Goal: Transaction & Acquisition: Obtain resource

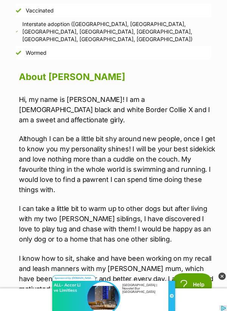
scroll to position [892, 0]
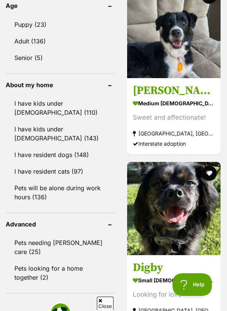
click at [163, 275] on h3 "Digby" at bounding box center [174, 268] width 82 height 14
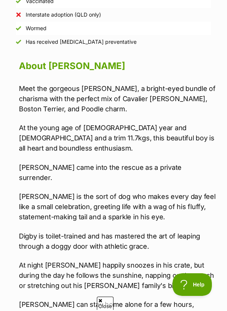
scroll to position [863, 0]
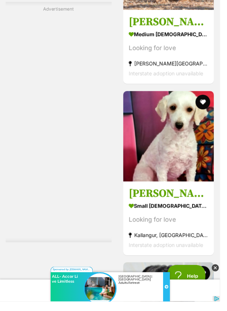
scroll to position [1712, 0]
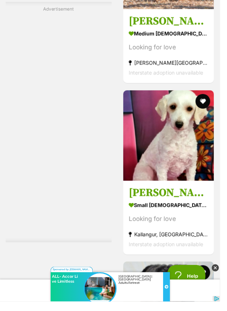
click at [200, 231] on div "Looking for love" at bounding box center [174, 226] width 82 height 10
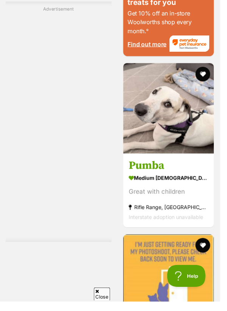
click at [161, 178] on h3 "Pumba" at bounding box center [174, 171] width 82 height 14
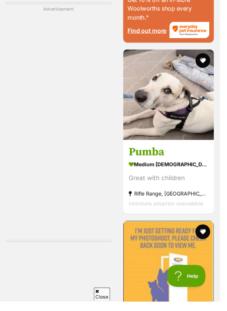
scroll to position [2295, 0]
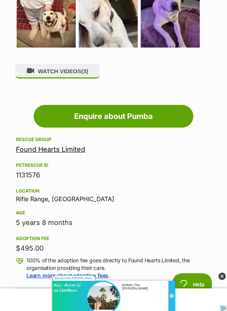
scroll to position [531, 0]
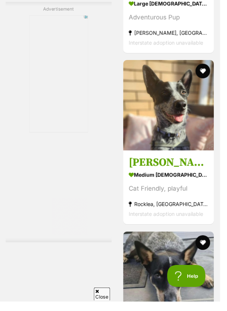
click at [162, 186] on strong "medium male Dog" at bounding box center [174, 180] width 82 height 11
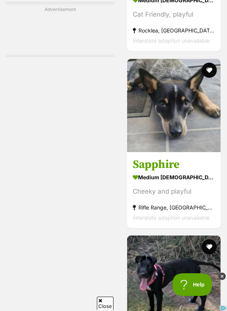
click at [165, 183] on strong "medium [DEMOGRAPHIC_DATA] Dog" at bounding box center [174, 177] width 82 height 11
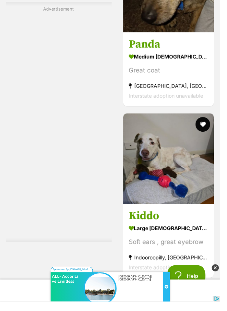
scroll to position [3520, 0]
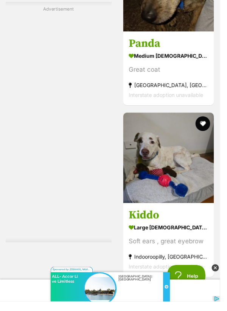
click at [168, 170] on img at bounding box center [173, 162] width 93 height 93
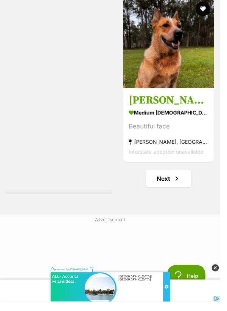
scroll to position [3888, 0]
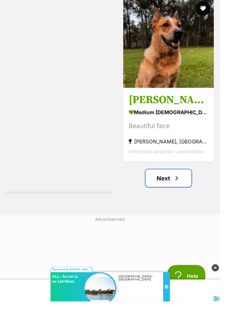
click at [172, 193] on link "Next" at bounding box center [174, 184] width 48 height 18
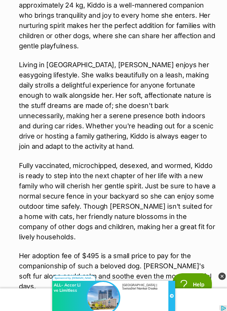
scroll to position [1315, 0]
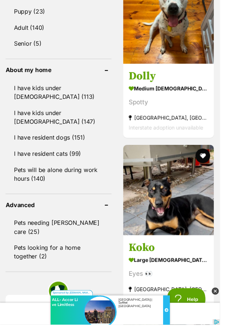
scroll to position [698, 0]
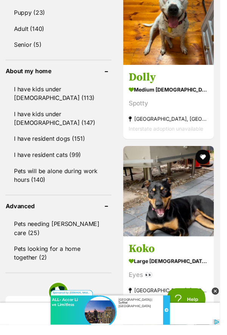
click at [19, 232] on link "Pets needing foster care (25)" at bounding box center [60, 235] width 109 height 25
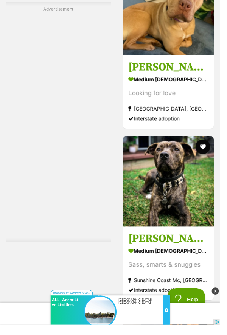
scroll to position [1510, 0]
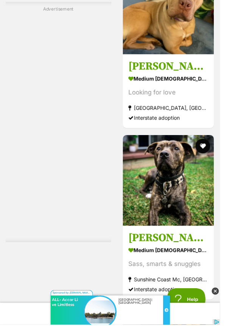
click at [193, 264] on strong "medium male Dog" at bounding box center [173, 258] width 82 height 11
click at [213, 154] on button "favourite" at bounding box center [208, 150] width 15 height 15
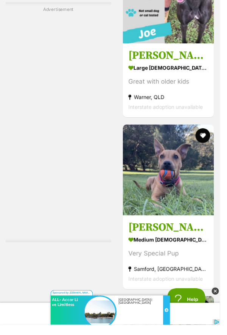
scroll to position [3179, 0]
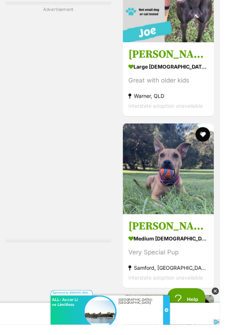
click at [154, 258] on div "Very Special Pup" at bounding box center [173, 261] width 82 height 10
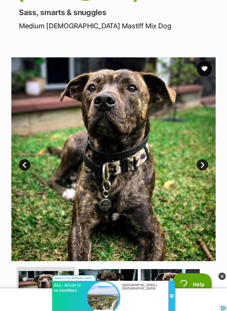
scroll to position [98, 0]
click at [108, 144] on img at bounding box center [113, 159] width 204 height 204
click at [206, 165] on link "Next" at bounding box center [201, 164] width 11 height 11
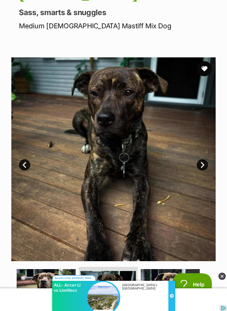
click at [200, 169] on link "Next" at bounding box center [201, 164] width 11 height 11
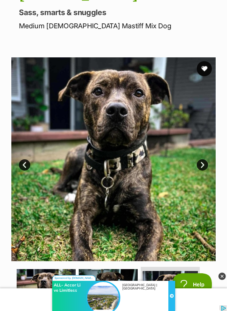
click at [202, 168] on link "Next" at bounding box center [201, 164] width 11 height 11
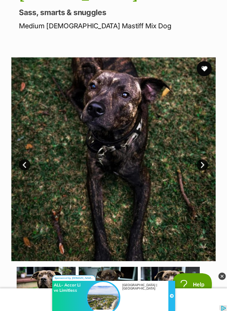
click at [207, 162] on link "Next" at bounding box center [201, 164] width 11 height 11
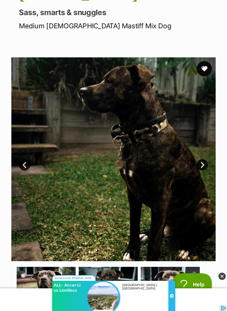
click at [204, 170] on img at bounding box center [113, 159] width 204 height 204
click at [202, 162] on link "Next" at bounding box center [201, 164] width 11 height 11
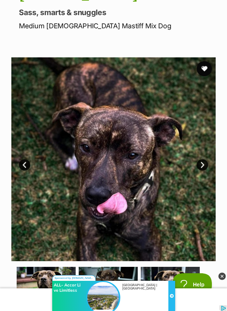
scroll to position [0, 0]
click at [202, 170] on link "Next" at bounding box center [201, 164] width 11 height 11
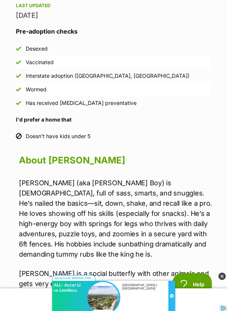
scroll to position [823, 0]
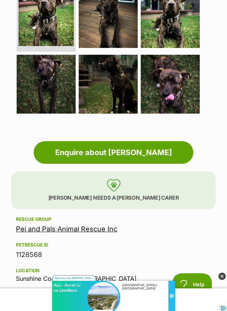
scroll to position [377, 0]
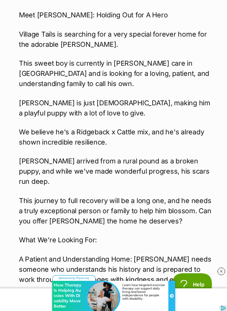
scroll to position [1008, 0]
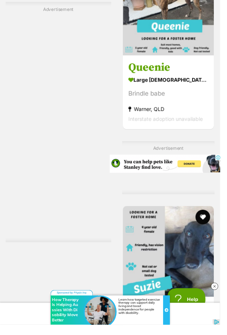
scroll to position [3699, 0]
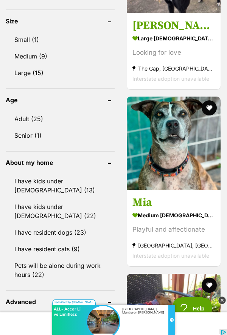
scroll to position [593, 0]
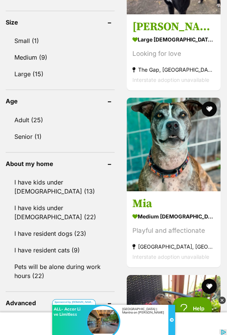
click at [153, 230] on div "Playful and affectionate" at bounding box center [173, 231] width 82 height 10
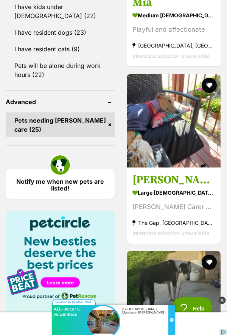
scroll to position [794, 0]
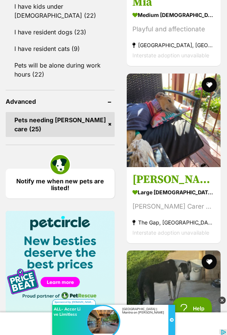
click at [110, 120] on link "Pets needing foster care (25)" at bounding box center [60, 124] width 109 height 25
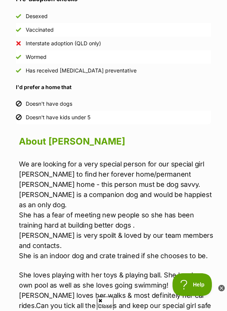
scroll to position [920, 0]
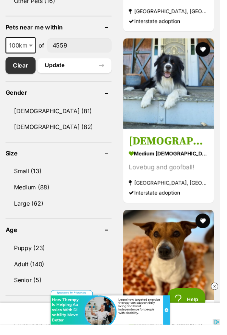
scroll to position [458, 0]
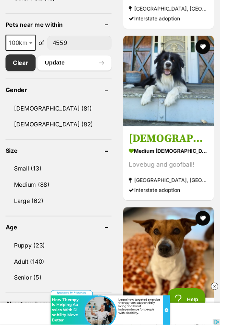
click at [17, 172] on link "Small (13)" at bounding box center [60, 174] width 109 height 16
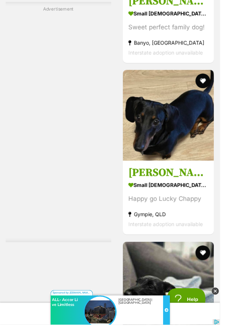
scroll to position [1561, 0]
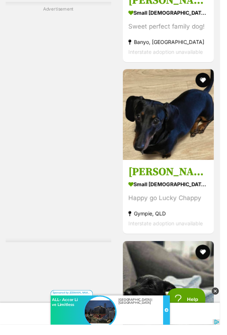
click at [153, 184] on h3 "[PERSON_NAME] - The Happy Go Lucky Puppy" at bounding box center [173, 178] width 82 height 14
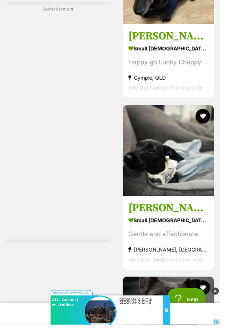
scroll to position [1702, 0]
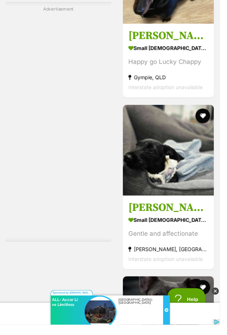
click at [180, 226] on strong "small [DEMOGRAPHIC_DATA] Dog" at bounding box center [173, 227] width 82 height 11
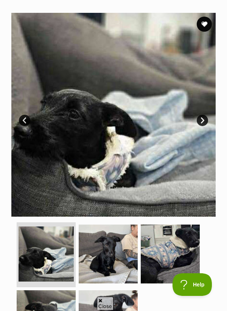
click at [205, 115] on img at bounding box center [113, 115] width 204 height 204
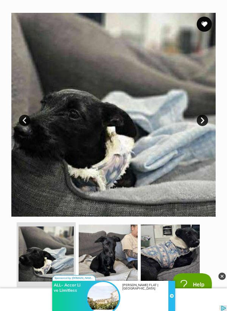
click at [202, 125] on link "Next" at bounding box center [201, 120] width 11 height 11
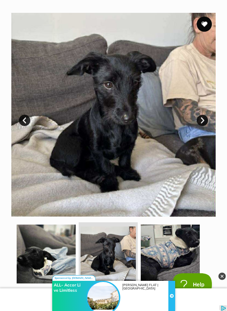
click at [199, 125] on img at bounding box center [113, 115] width 204 height 204
click at [203, 124] on link "Next" at bounding box center [201, 120] width 11 height 11
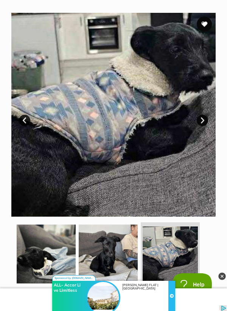
click at [201, 121] on link "Next" at bounding box center [201, 120] width 11 height 11
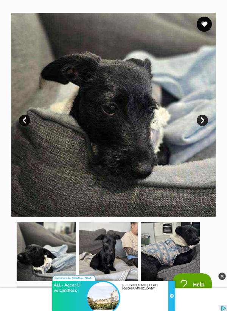
click at [205, 122] on link "Next" at bounding box center [201, 120] width 11 height 11
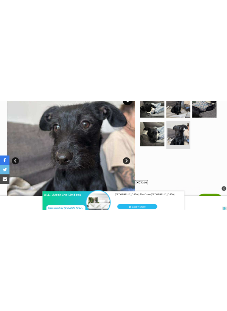
scroll to position [167, 0]
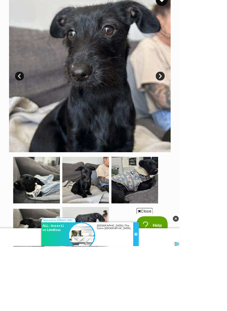
click at [112, 231] on img at bounding box center [108, 227] width 59 height 59
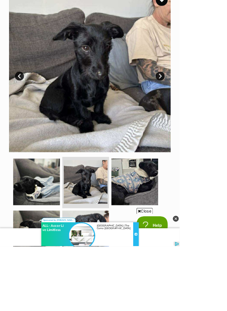
click at [178, 225] on img at bounding box center [170, 230] width 59 height 59
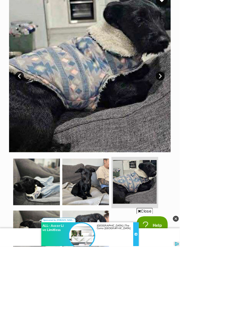
click at [46, 292] on img at bounding box center [46, 295] width 59 height 59
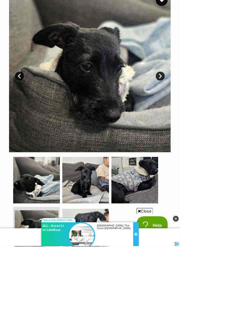
click at [106, 300] on img at bounding box center [108, 293] width 59 height 59
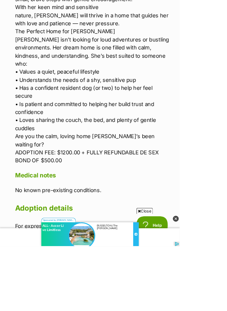
scroll to position [1351, 0]
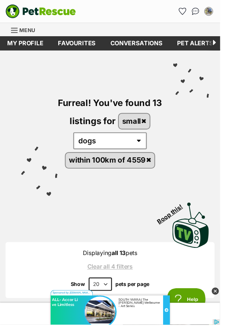
click at [151, 122] on link "small" at bounding box center [138, 124] width 32 height 15
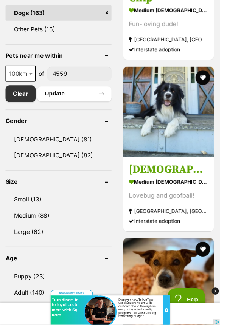
click at [45, 219] on link "Medium (88)" at bounding box center [60, 223] width 109 height 16
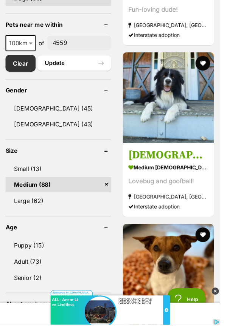
scroll to position [445, 0]
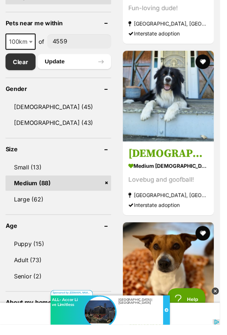
click at [26, 267] on link "Adult (73)" at bounding box center [60, 269] width 109 height 16
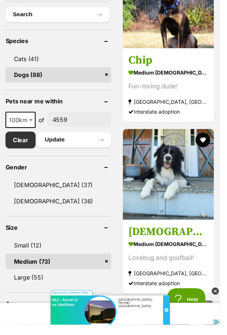
click at [189, 208] on img at bounding box center [174, 180] width 94 height 94
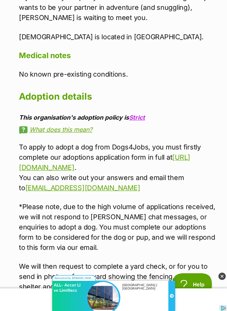
scroll to position [1268, 0]
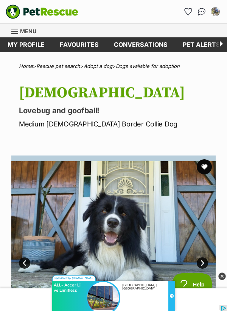
click at [121, 241] on img at bounding box center [113, 258] width 204 height 204
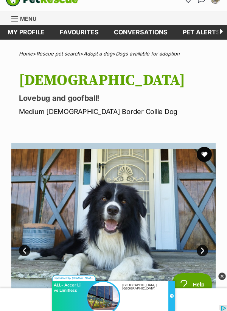
scroll to position [13, 0]
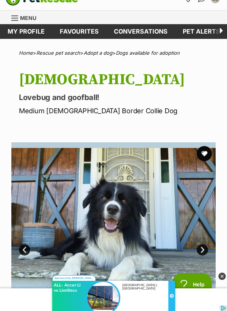
click at [122, 248] on img at bounding box center [113, 244] width 204 height 204
click at [206, 150] on button "favourite" at bounding box center [203, 153] width 15 height 15
click at [205, 249] on link "Next" at bounding box center [201, 249] width 11 height 11
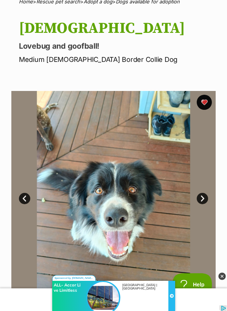
scroll to position [65, 0]
click at [202, 198] on link "Next" at bounding box center [201, 198] width 11 height 11
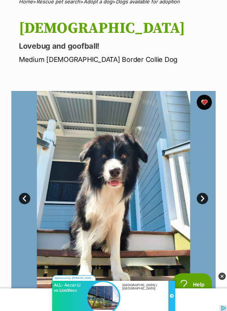
click at [201, 198] on link "Next" at bounding box center [201, 198] width 11 height 11
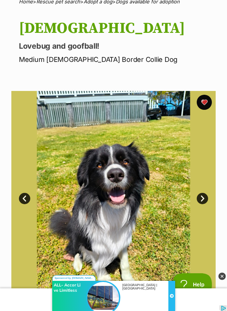
click at [202, 201] on link "Next" at bounding box center [201, 198] width 11 height 11
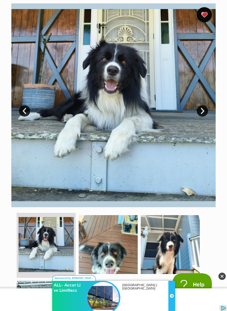
scroll to position [143, 0]
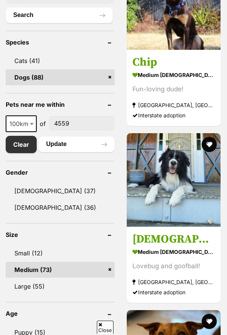
click at [209, 144] on button "favourite" at bounding box center [208, 144] width 15 height 15
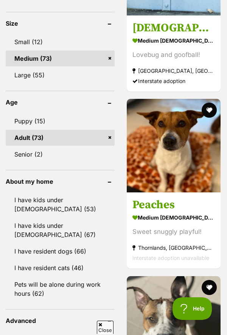
scroll to position [596, 0]
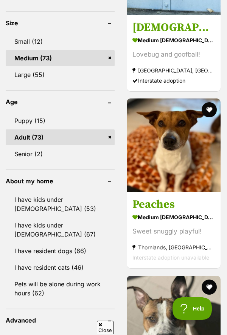
click at [189, 234] on div "Sweet snuggly playful!" at bounding box center [173, 232] width 82 height 10
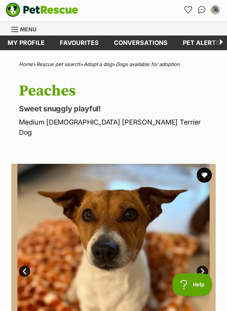
click at [204, 168] on button "favourite" at bounding box center [203, 175] width 15 height 15
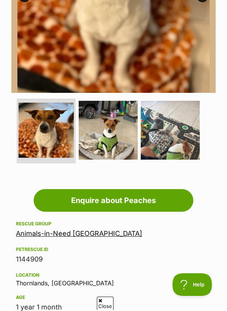
scroll to position [277, 0]
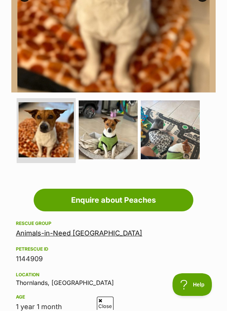
click at [86, 229] on link "Animals-in-Need [GEOGRAPHIC_DATA]" at bounding box center [79, 233] width 126 height 8
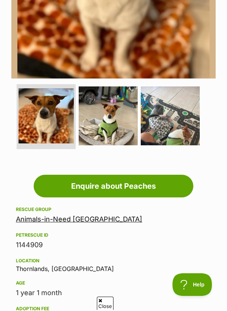
scroll to position [301, 0]
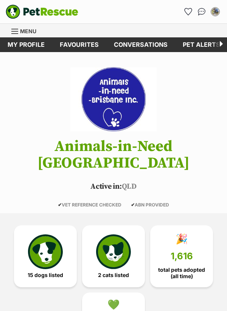
click at [57, 235] on img at bounding box center [45, 252] width 35 height 35
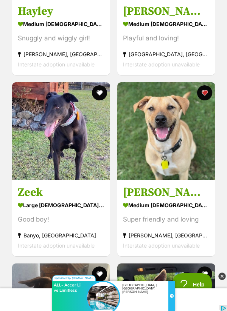
scroll to position [1525, 0]
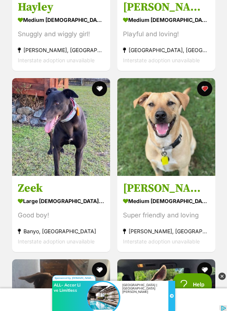
click at [149, 196] on div "medium male Dog" at bounding box center [166, 201] width 86 height 11
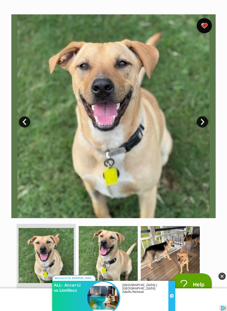
click at [51, 259] on img at bounding box center [46, 255] width 55 height 55
click at [201, 120] on link "Next" at bounding box center [201, 121] width 11 height 11
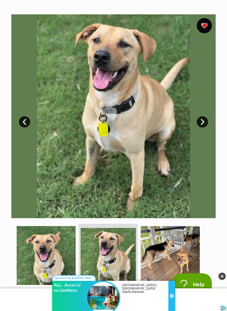
click at [204, 125] on link "Next" at bounding box center [201, 121] width 11 height 11
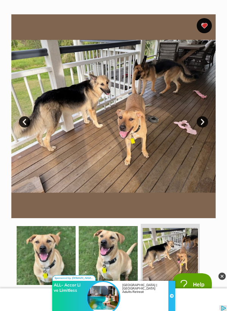
click at [203, 120] on link "Next" at bounding box center [201, 121] width 11 height 11
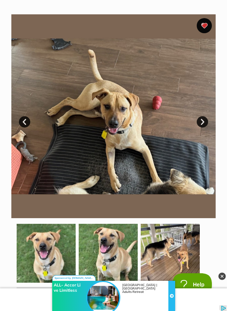
click at [202, 119] on link "Next" at bounding box center [201, 121] width 11 height 11
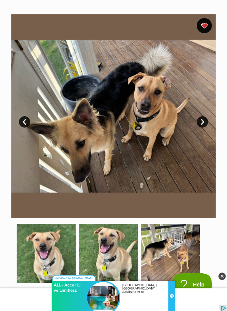
click at [196, 120] on link "Next" at bounding box center [201, 121] width 11 height 11
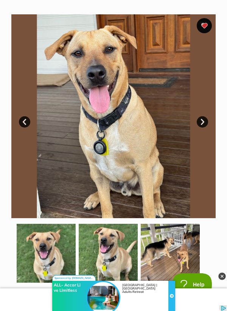
click at [204, 124] on link "Next" at bounding box center [201, 121] width 11 height 11
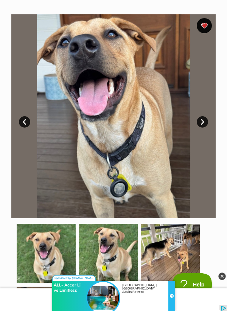
click at [200, 127] on link "Next" at bounding box center [201, 121] width 11 height 11
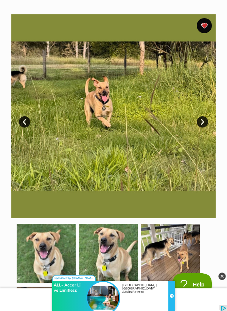
click at [204, 119] on link "Next" at bounding box center [201, 121] width 11 height 11
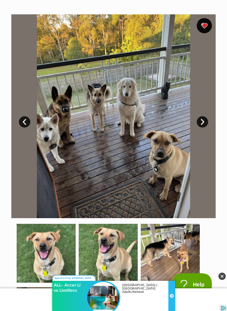
click at [200, 126] on link "Next" at bounding box center [201, 121] width 11 height 11
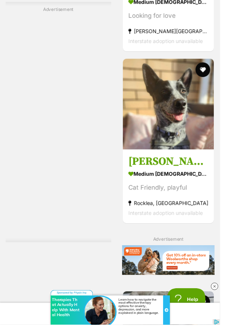
scroll to position [2479, 0]
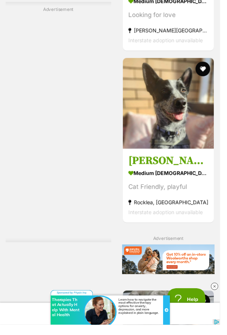
click at [176, 191] on div "Cat Friendly, playful" at bounding box center [173, 193] width 82 height 10
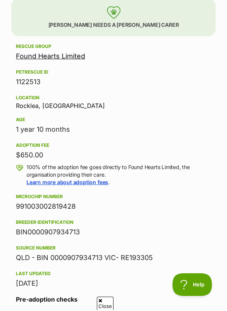
scroll to position [656, 0]
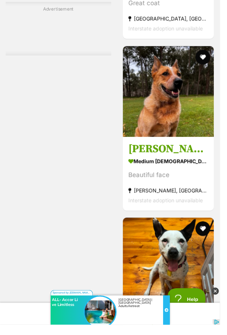
click at [161, 160] on h3 "Rusty" at bounding box center [173, 154] width 82 height 14
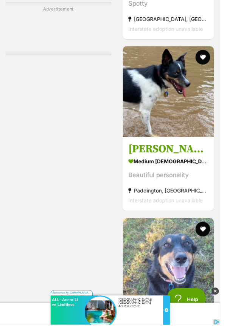
scroll to position [3450, 0]
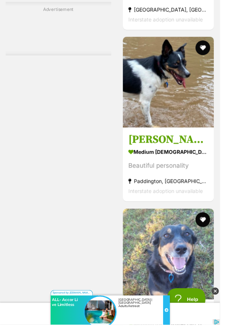
click at [190, 168] on div "Beautiful personality" at bounding box center [173, 172] width 82 height 10
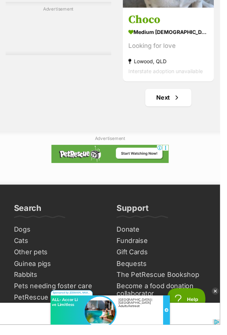
scroll to position [3999, 0]
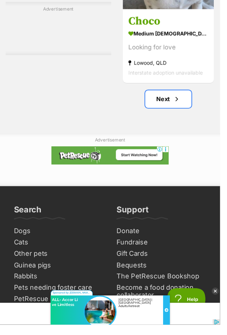
click at [176, 99] on link "Next" at bounding box center [174, 102] width 48 height 18
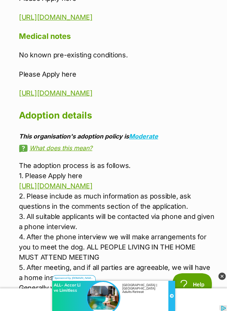
scroll to position [1330, 0]
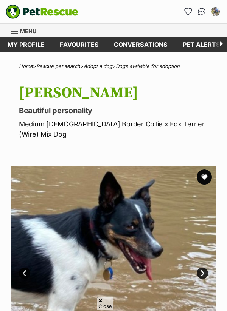
scroll to position [262, 0]
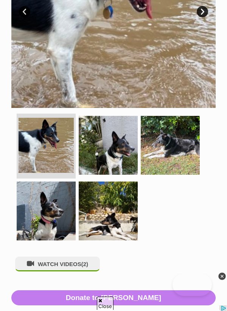
click at [112, 145] on img at bounding box center [108, 145] width 59 height 59
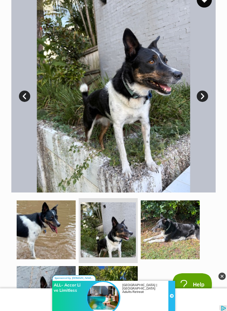
scroll to position [177, 0]
click at [178, 216] on img at bounding box center [170, 230] width 59 height 59
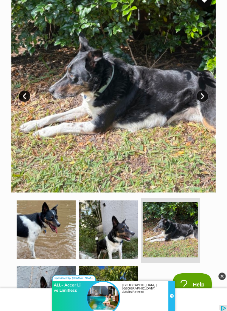
click at [44, 266] on img at bounding box center [46, 295] width 59 height 59
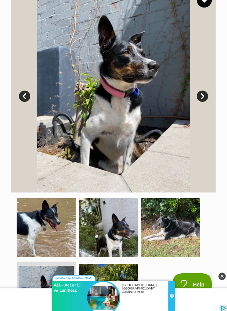
click at [124, 264] on img at bounding box center [108, 293] width 59 height 59
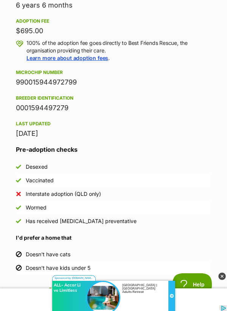
scroll to position [702, 0]
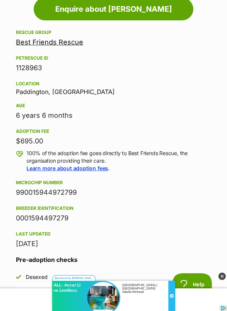
scroll to position [594, 0]
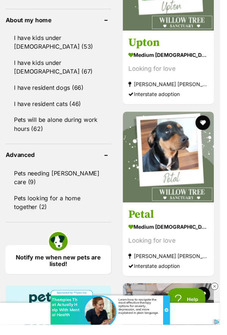
scroll to position [757, 0]
click at [178, 238] on strong "medium female Dog" at bounding box center [173, 234] width 82 height 11
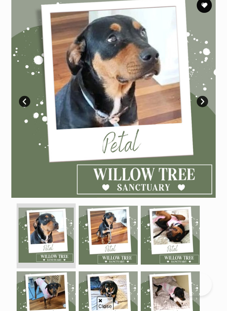
click at [172, 227] on img at bounding box center [170, 235] width 59 height 59
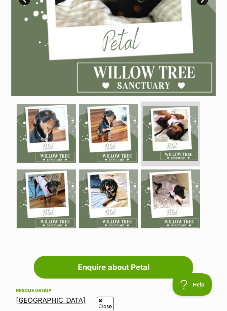
click at [117, 183] on img at bounding box center [108, 199] width 59 height 59
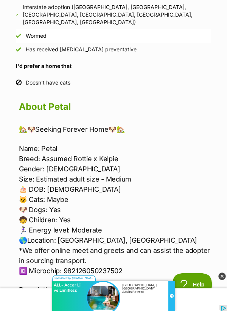
scroll to position [819, 0]
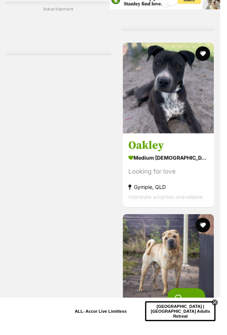
scroll to position [1433, 0]
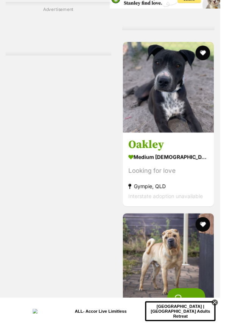
click at [180, 162] on strong "medium [DEMOGRAPHIC_DATA] Dog" at bounding box center [173, 162] width 82 height 11
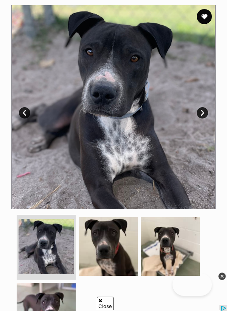
scroll to position [156, 0]
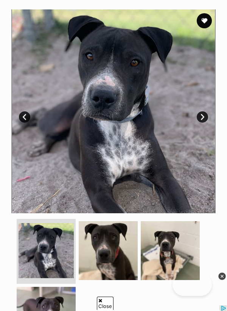
click at [168, 240] on img at bounding box center [170, 250] width 59 height 59
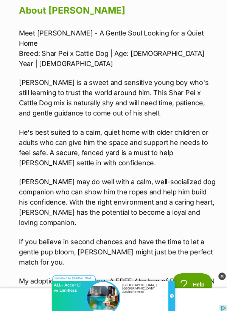
scroll to position [940, 0]
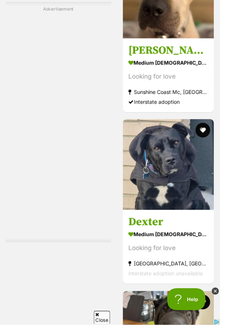
click at [193, 196] on img at bounding box center [174, 170] width 94 height 94
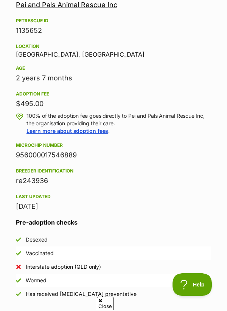
scroll to position [666, 0]
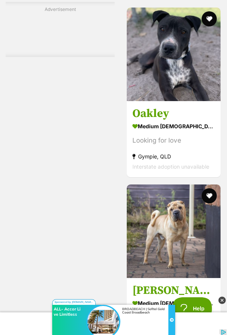
scroll to position [1465, 0]
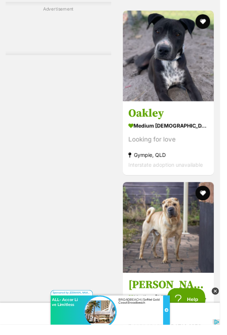
click at [186, 227] on img at bounding box center [174, 235] width 94 height 94
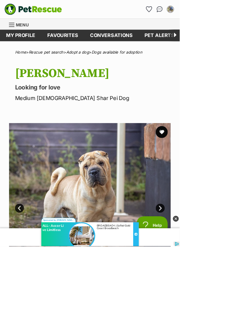
click at [90, 277] on img at bounding box center [113, 258] width 204 height 204
click at [90, 272] on img at bounding box center [113, 258] width 204 height 204
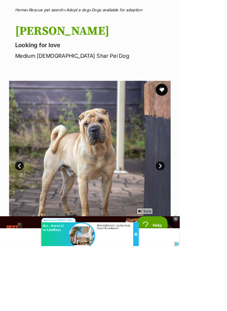
scroll to position [57, 0]
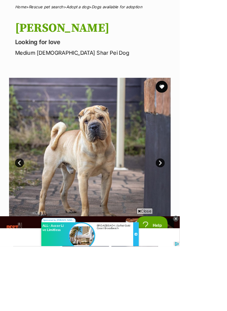
click at [115, 204] on img at bounding box center [113, 201] width 204 height 204
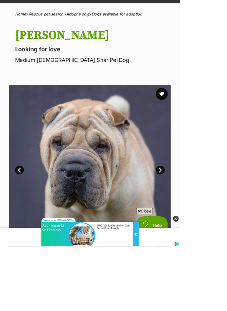
scroll to position [53, 0]
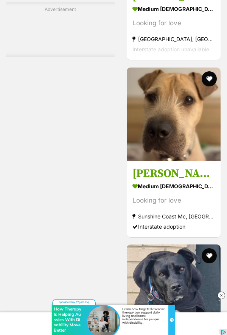
click at [168, 129] on img at bounding box center [174, 115] width 94 height 94
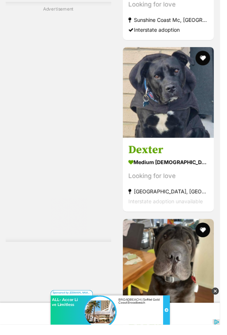
scroll to position [1963, 0]
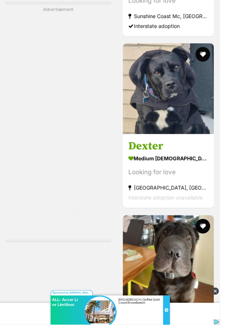
click at [168, 280] on img at bounding box center [174, 269] width 94 height 94
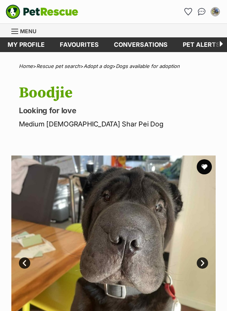
click at [114, 247] on img at bounding box center [113, 258] width 204 height 204
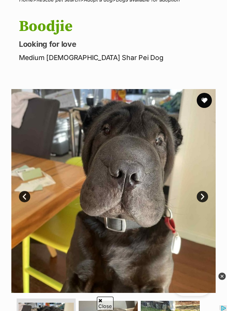
scroll to position [77, 0]
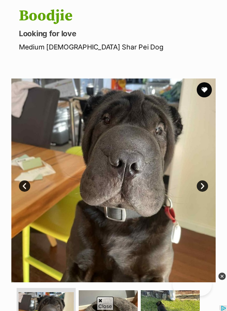
click at [201, 187] on link "Next" at bounding box center [201, 186] width 11 height 11
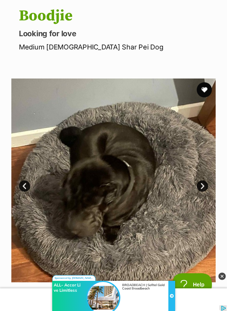
scroll to position [0, 0]
click at [202, 187] on link "Next" at bounding box center [201, 186] width 11 height 11
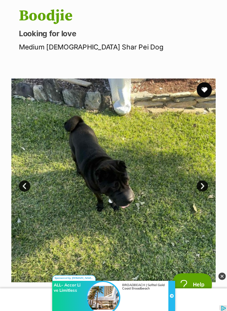
click at [204, 187] on link "Next" at bounding box center [201, 186] width 11 height 11
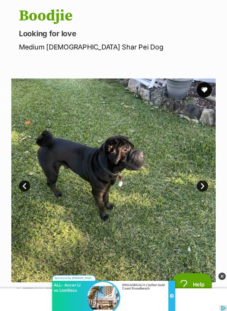
click at [199, 187] on link "Next" at bounding box center [201, 186] width 11 height 11
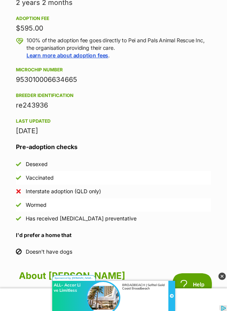
scroll to position [740, 0]
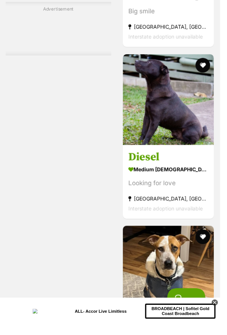
scroll to position [3258, 0]
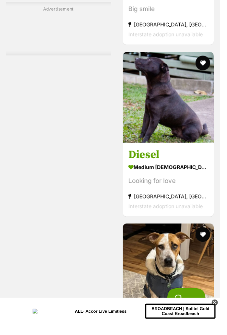
click at [182, 171] on strong "medium male Dog" at bounding box center [173, 172] width 82 height 11
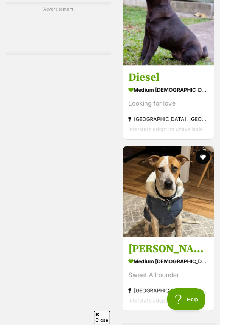
scroll to position [3339, 0]
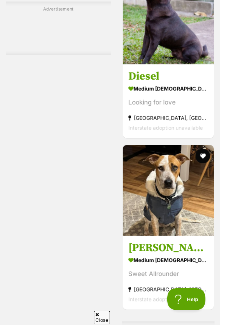
click at [183, 174] on img at bounding box center [174, 197] width 94 height 94
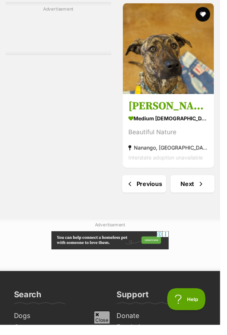
scroll to position [3913, 0]
click at [213, 159] on div "Interstate adoption unavailable" at bounding box center [173, 163] width 82 height 10
click at [201, 191] on link "Next" at bounding box center [198, 190] width 45 height 18
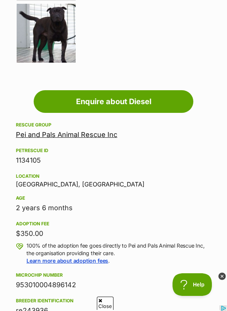
scroll to position [443, 0]
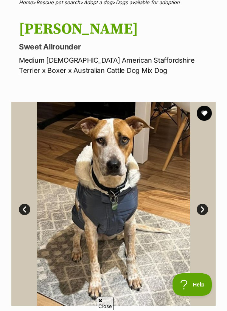
scroll to position [63, 0]
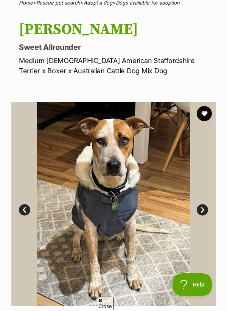
click at [182, 152] on img at bounding box center [113, 204] width 204 height 204
click at [205, 212] on link "Next" at bounding box center [201, 209] width 11 height 11
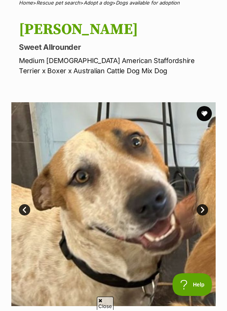
click at [202, 209] on link "Next" at bounding box center [201, 209] width 11 height 11
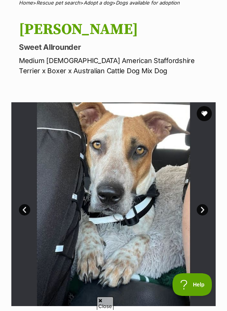
click at [206, 204] on img at bounding box center [113, 204] width 204 height 204
click at [205, 212] on link "Next" at bounding box center [201, 209] width 11 height 11
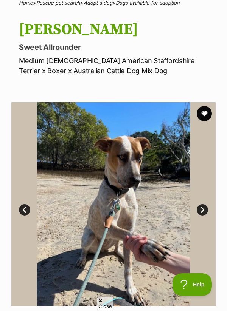
click at [206, 209] on link "Next" at bounding box center [201, 209] width 11 height 11
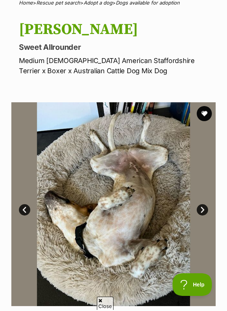
scroll to position [64, 0]
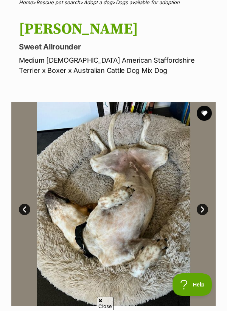
click at [206, 208] on link "Next" at bounding box center [201, 209] width 11 height 11
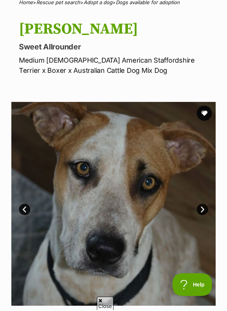
click at [206, 210] on link "Next" at bounding box center [201, 209] width 11 height 11
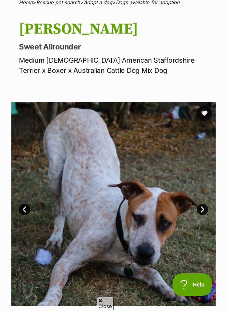
click at [206, 210] on link "Next" at bounding box center [201, 209] width 11 height 11
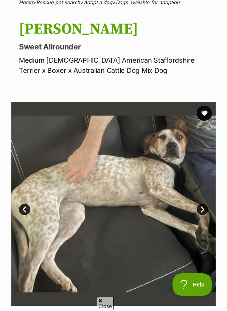
click at [204, 205] on link "Next" at bounding box center [201, 209] width 11 height 11
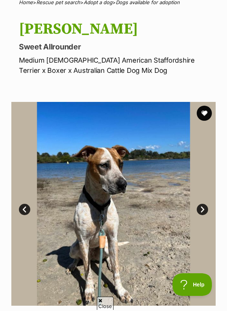
click at [205, 200] on img at bounding box center [113, 204] width 204 height 204
click at [200, 206] on link "Next" at bounding box center [201, 209] width 11 height 11
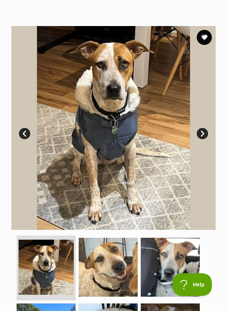
scroll to position [0, 0]
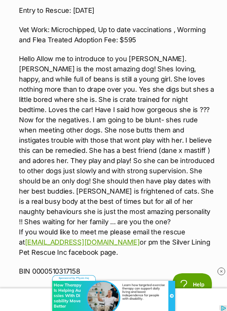
scroll to position [1181, 0]
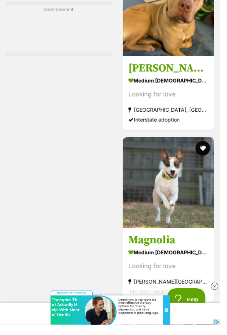
scroll to position [1792, 0]
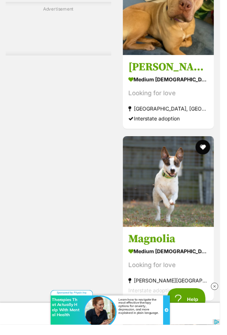
click at [182, 203] on img at bounding box center [174, 188] width 94 height 94
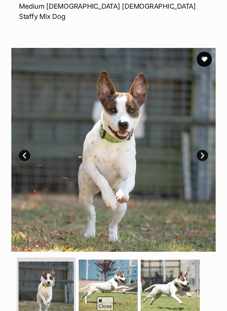
scroll to position [119, 0]
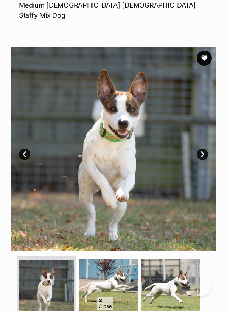
click at [206, 149] on link "Next" at bounding box center [201, 154] width 11 height 11
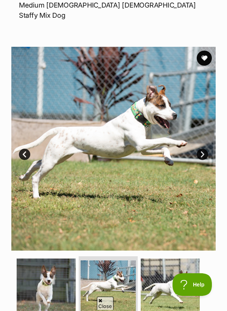
scroll to position [0, 0]
click at [202, 159] on img at bounding box center [113, 149] width 204 height 204
click at [205, 149] on link "Next" at bounding box center [201, 154] width 11 height 11
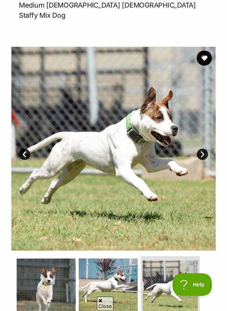
click at [204, 149] on link "Next" at bounding box center [201, 154] width 11 height 11
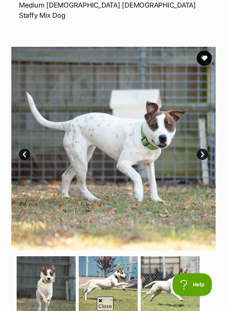
click at [204, 149] on link "Next" at bounding box center [201, 154] width 11 height 11
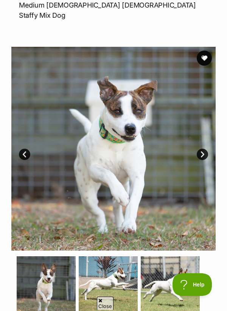
click at [203, 149] on link "Next" at bounding box center [201, 154] width 11 height 11
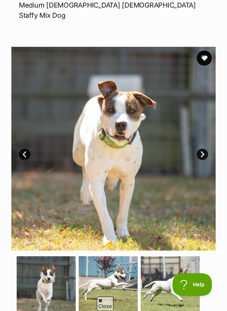
click at [207, 149] on link "Next" at bounding box center [201, 154] width 11 height 11
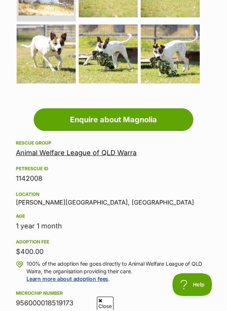
scroll to position [483, 0]
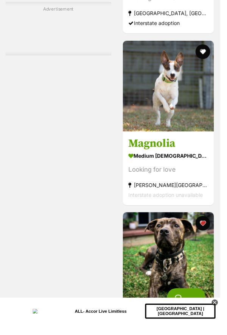
click at [193, 219] on img at bounding box center [174, 266] width 94 height 94
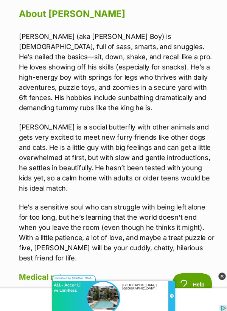
scroll to position [967, 0]
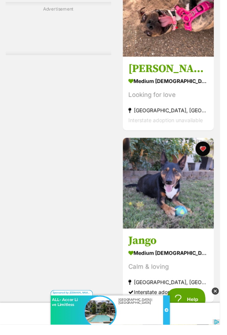
scroll to position [2918, 0]
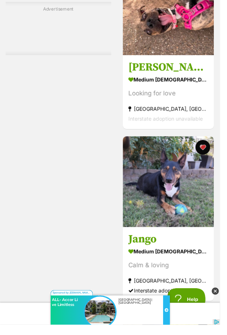
click at [198, 197] on img at bounding box center [174, 188] width 94 height 94
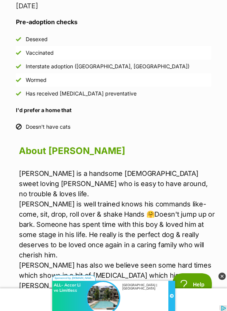
scroll to position [850, 0]
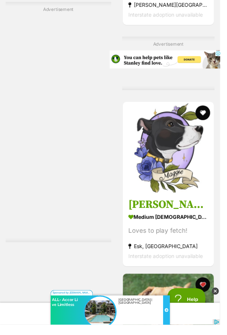
scroll to position [3737, 0]
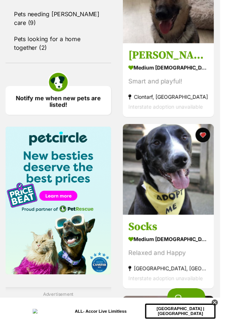
scroll to position [930, 0]
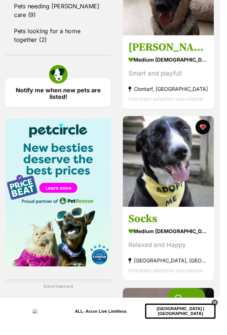
click at [202, 191] on img at bounding box center [174, 167] width 94 height 94
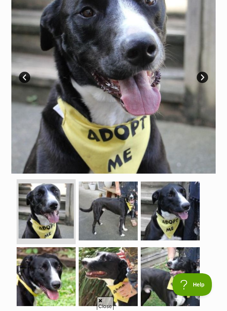
scroll to position [206, 0]
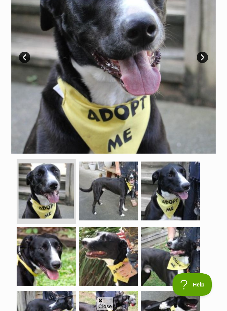
click at [121, 188] on img at bounding box center [108, 191] width 59 height 59
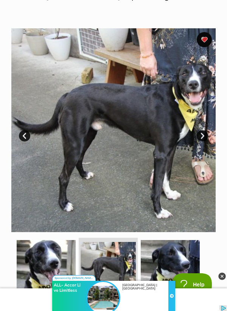
scroll to position [127, 0]
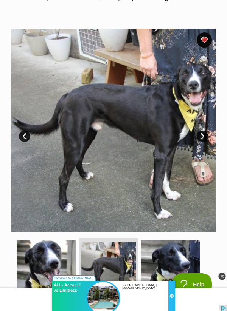
click at [200, 134] on link "Next" at bounding box center [201, 136] width 11 height 11
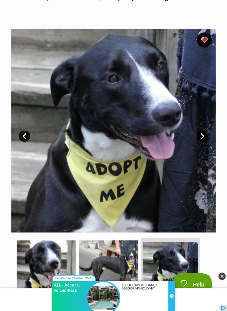
click at [202, 135] on link "Next" at bounding box center [201, 136] width 11 height 11
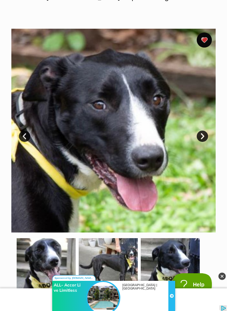
click at [204, 136] on link "Next" at bounding box center [201, 136] width 11 height 11
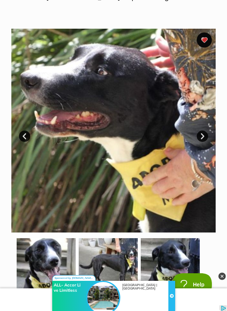
click at [201, 137] on link "Next" at bounding box center [201, 136] width 11 height 11
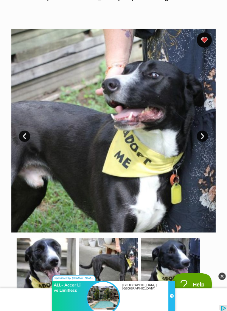
click at [204, 135] on link "Next" at bounding box center [201, 136] width 11 height 11
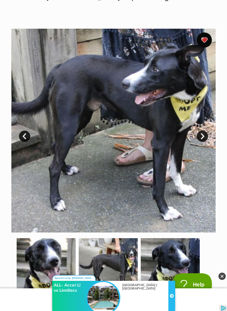
click at [205, 137] on link "Next" at bounding box center [201, 136] width 11 height 11
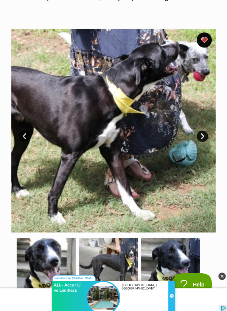
click at [192, 152] on img at bounding box center [113, 131] width 204 height 204
click at [207, 134] on img at bounding box center [113, 131] width 204 height 204
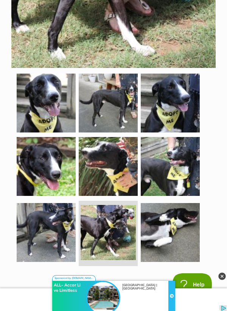
scroll to position [297, 0]
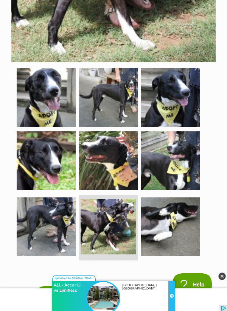
click at [121, 228] on img at bounding box center [107, 226] width 55 height 55
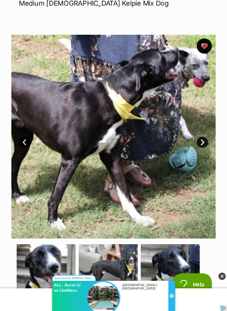
scroll to position [119, 0]
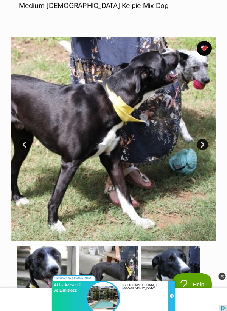
click at [199, 150] on link "Next" at bounding box center [201, 144] width 11 height 11
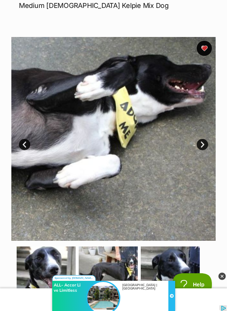
click at [202, 146] on link "Next" at bounding box center [201, 144] width 11 height 11
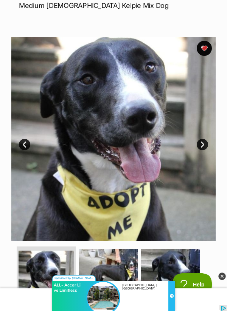
click at [206, 144] on link "Next" at bounding box center [201, 144] width 11 height 11
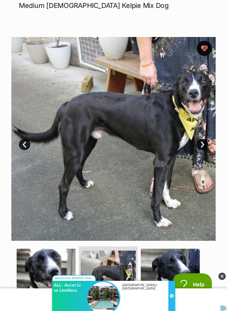
click at [206, 144] on link "Next" at bounding box center [201, 144] width 11 height 11
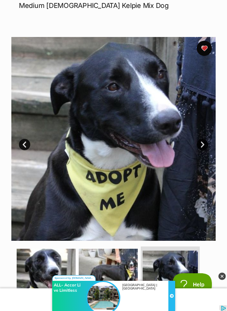
click at [204, 145] on link "Next" at bounding box center [201, 144] width 11 height 11
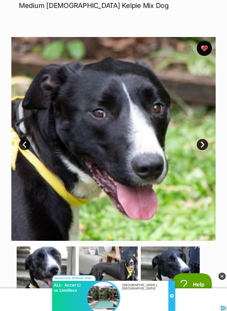
click at [206, 144] on link "Next" at bounding box center [201, 144] width 11 height 11
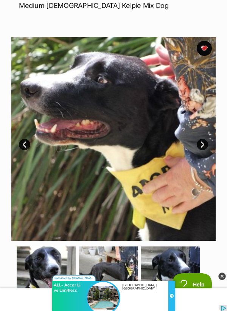
click at [204, 145] on link "Next" at bounding box center [201, 144] width 11 height 11
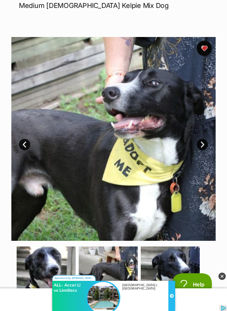
click at [205, 145] on link "Next" at bounding box center [201, 144] width 11 height 11
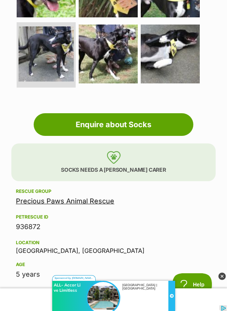
scroll to position [471, 0]
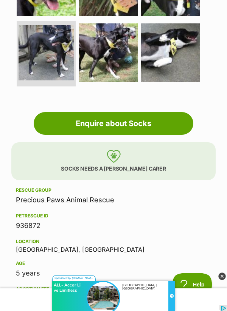
click at [35, 201] on link "Precious Paws Animal Rescue" at bounding box center [65, 200] width 98 height 8
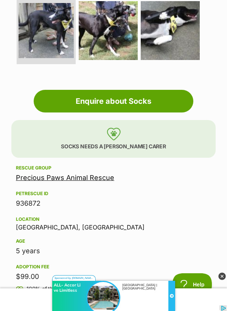
scroll to position [496, 0]
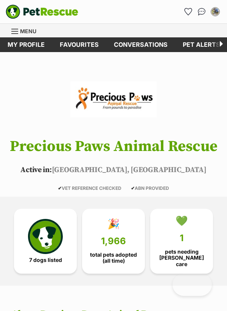
click at [30, 258] on span "7 dogs listed" at bounding box center [45, 260] width 33 height 6
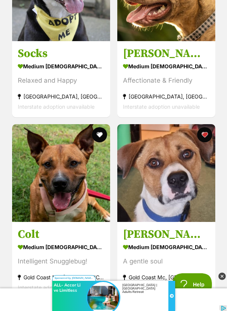
scroll to position [772, 0]
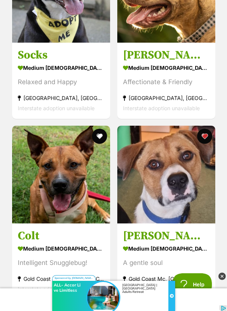
click at [187, 180] on img at bounding box center [166, 175] width 98 height 98
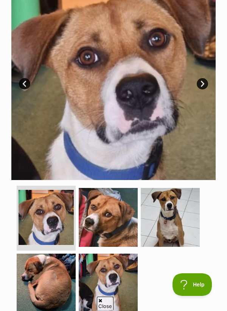
scroll to position [176, 0]
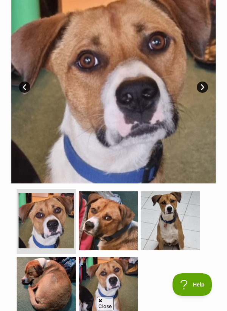
click at [117, 218] on img at bounding box center [108, 220] width 59 height 59
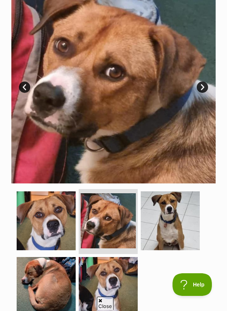
click at [201, 90] on link "Next" at bounding box center [201, 87] width 11 height 11
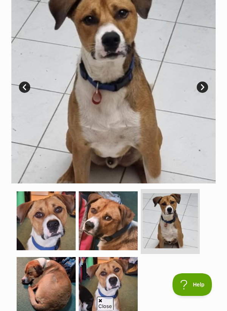
click at [201, 92] on link "Next" at bounding box center [201, 87] width 11 height 11
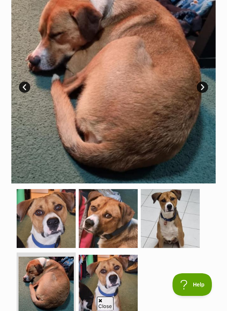
click at [204, 91] on link "Next" at bounding box center [201, 87] width 11 height 11
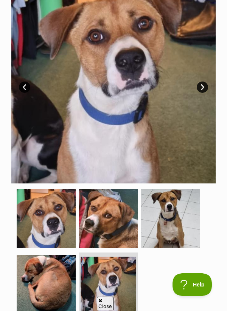
click at [199, 91] on link "Next" at bounding box center [201, 87] width 11 height 11
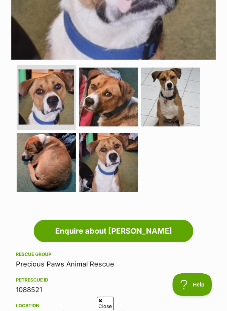
scroll to position [300, 0]
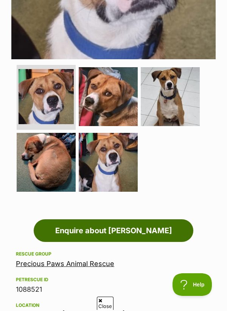
click at [174, 228] on link "Enquire about [PERSON_NAME]" at bounding box center [113, 230] width 159 height 23
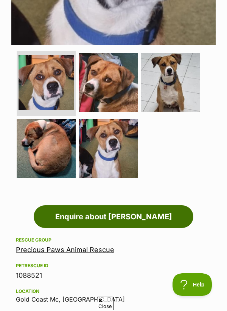
scroll to position [324, 0]
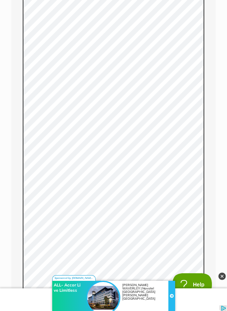
scroll to position [677, 0]
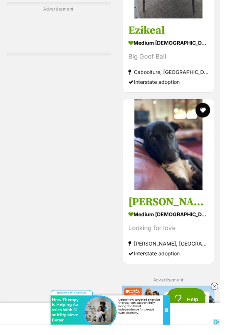
scroll to position [2264, 0]
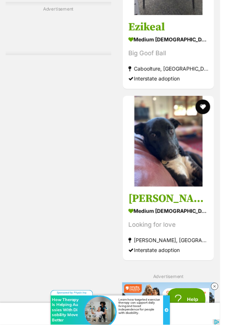
click at [187, 222] on strong "medium [DEMOGRAPHIC_DATA] Dog" at bounding box center [173, 217] width 82 height 11
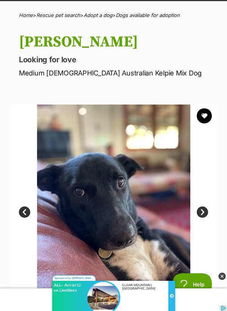
scroll to position [50, 0]
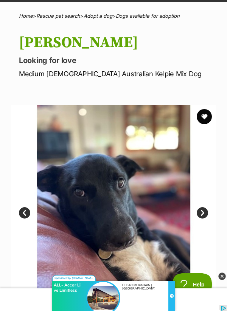
click at [163, 215] on img at bounding box center [113, 207] width 204 height 204
click at [158, 215] on img at bounding box center [113, 207] width 204 height 204
click at [206, 209] on link "Next" at bounding box center [201, 212] width 11 height 11
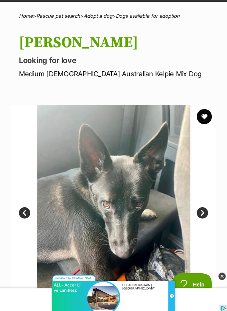
click at [208, 202] on img at bounding box center [113, 207] width 204 height 204
click at [202, 213] on link "Next" at bounding box center [201, 212] width 11 height 11
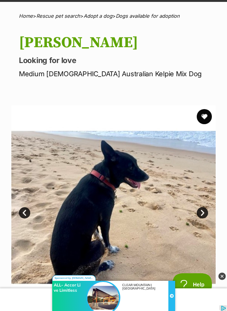
click at [202, 212] on link "Next" at bounding box center [201, 212] width 11 height 11
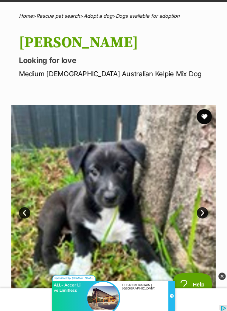
click at [203, 208] on link "Next" at bounding box center [201, 212] width 11 height 11
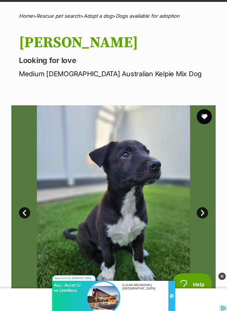
click at [202, 202] on img at bounding box center [113, 207] width 204 height 204
click at [201, 208] on link "Next" at bounding box center [201, 212] width 11 height 11
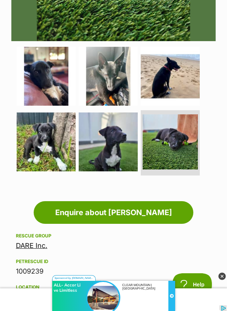
scroll to position [318, 0]
